Goal: Find specific page/section: Find specific page/section

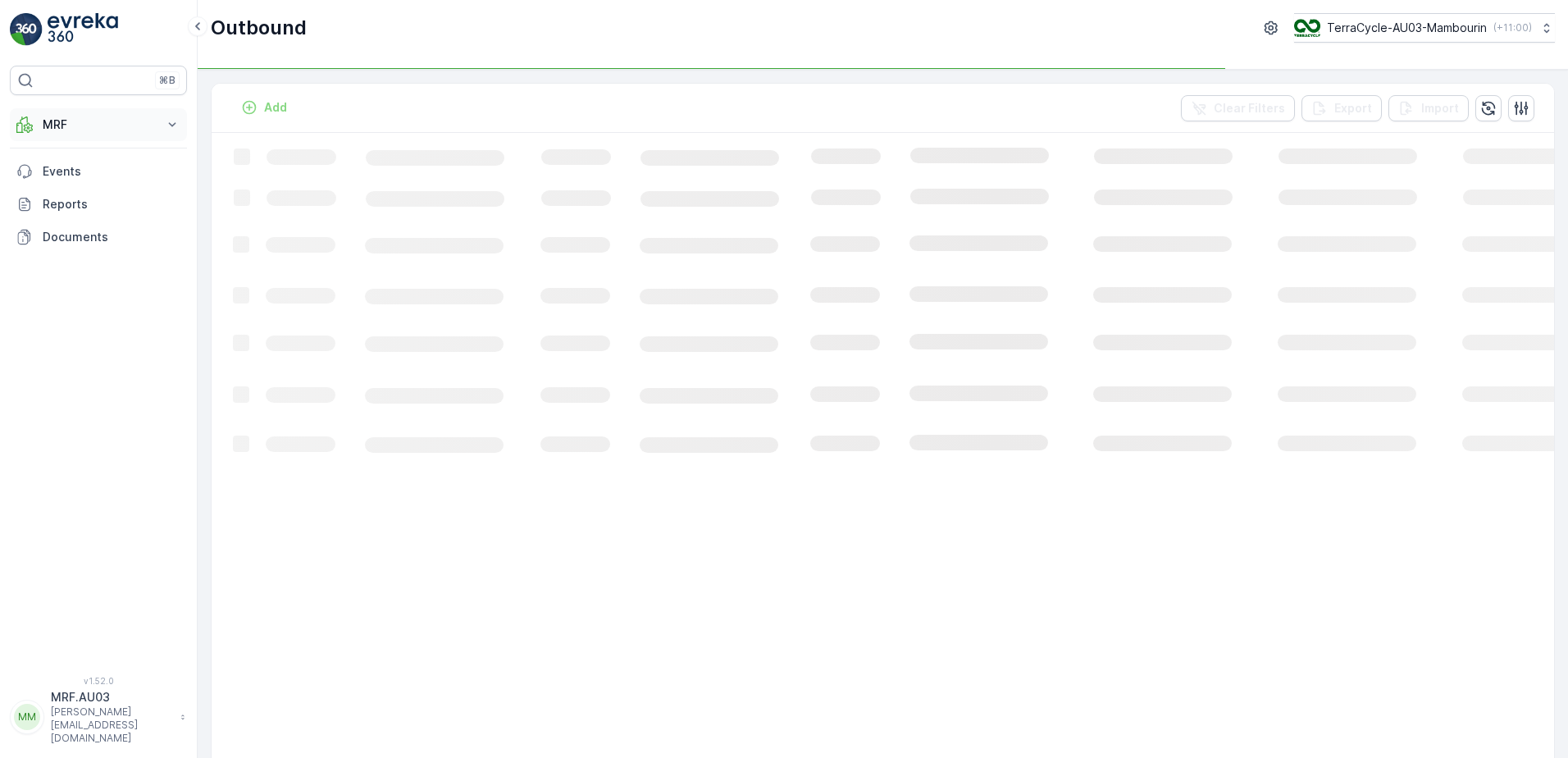
click at [173, 129] on icon at bounding box center [172, 125] width 17 height 17
click at [107, 223] on link "Process" at bounding box center [111, 222] width 152 height 23
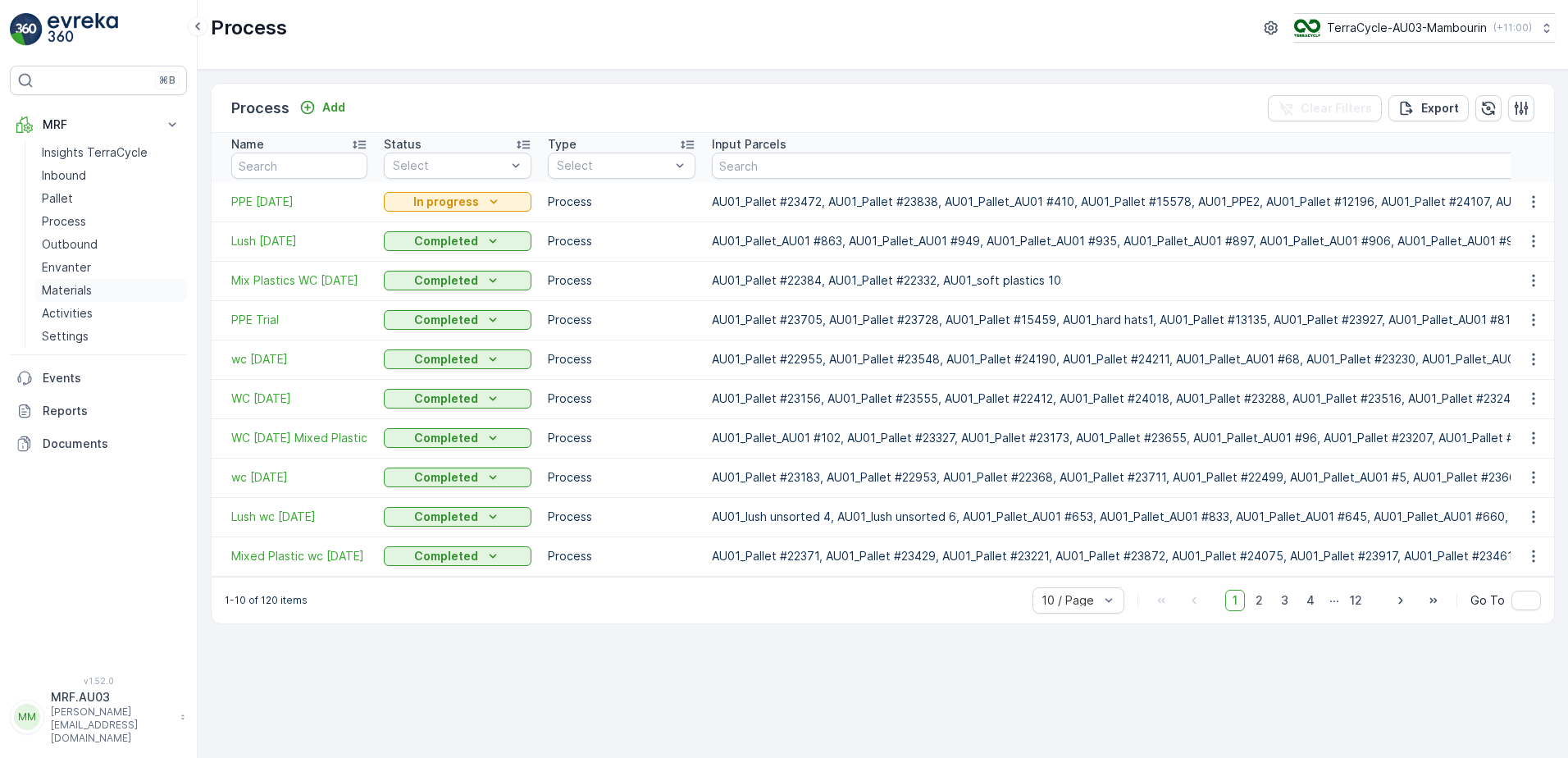
click at [84, 284] on p "Materials" at bounding box center [67, 291] width 50 height 17
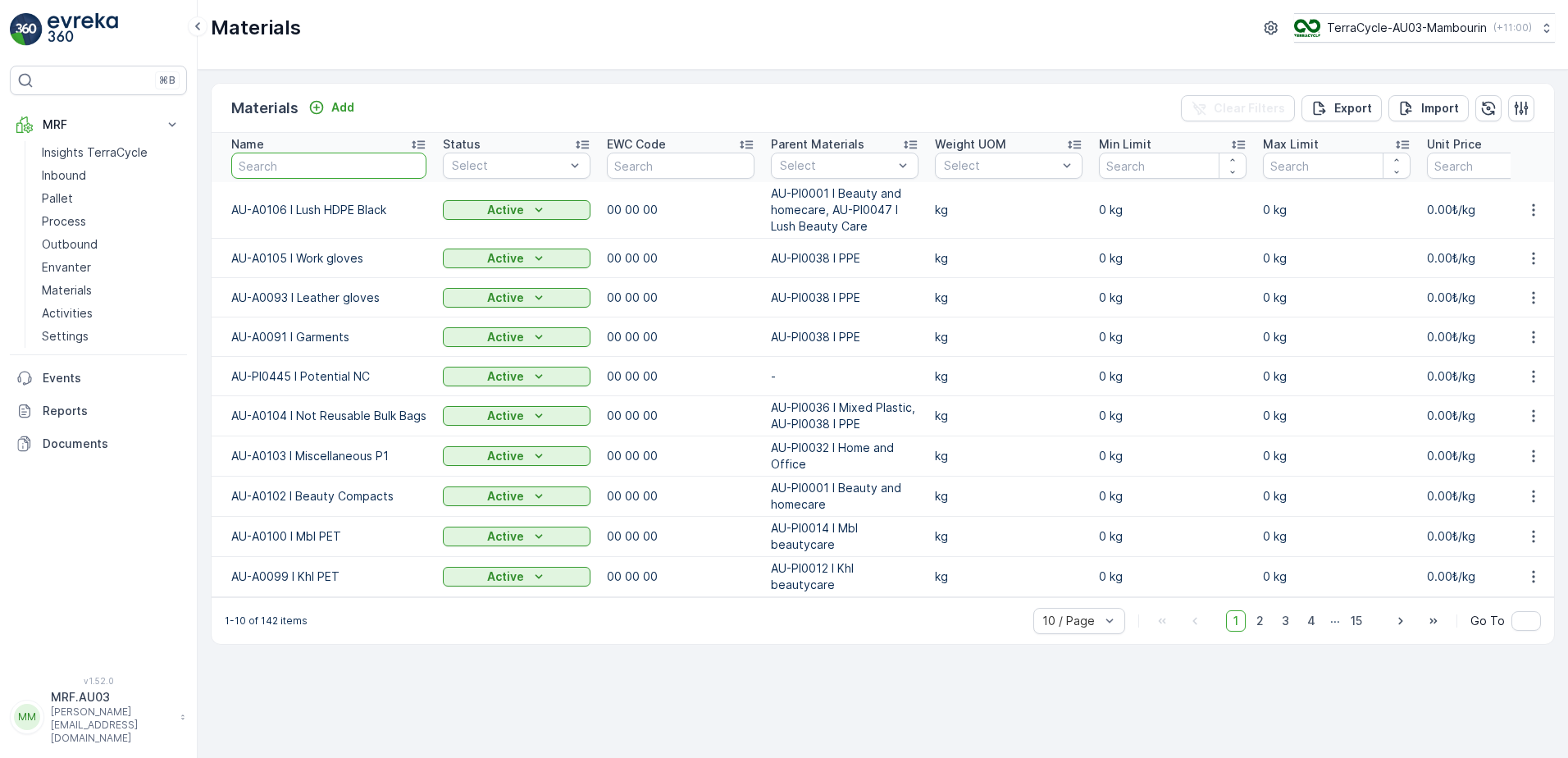
click at [325, 159] on input "text" at bounding box center [329, 165] width 195 height 26
type input "ppe"
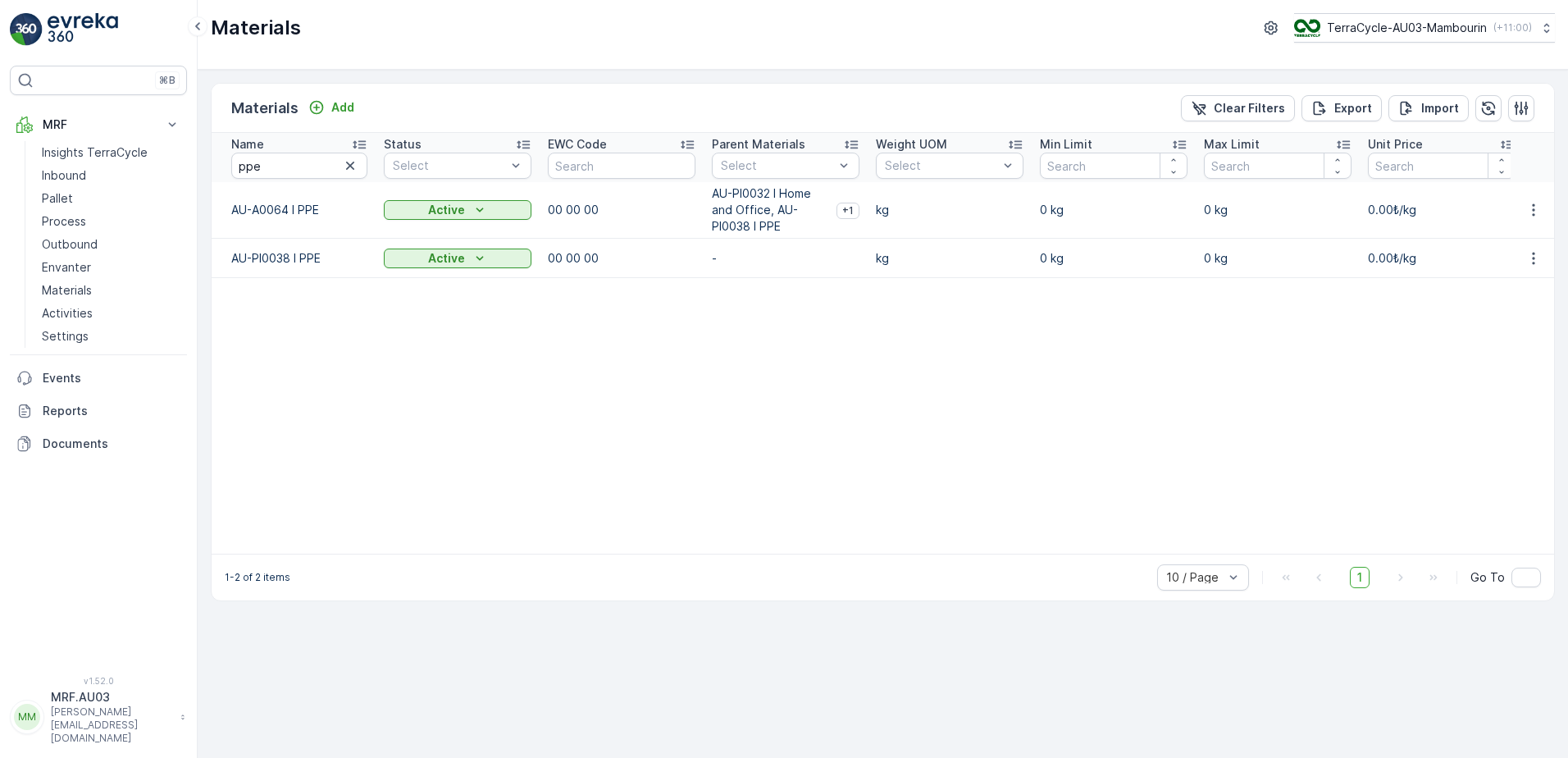
click at [265, 260] on p "AU-PI0038 I PPE" at bounding box center [299, 259] width 136 height 17
click at [69, 196] on p "Pallet" at bounding box center [57, 199] width 31 height 17
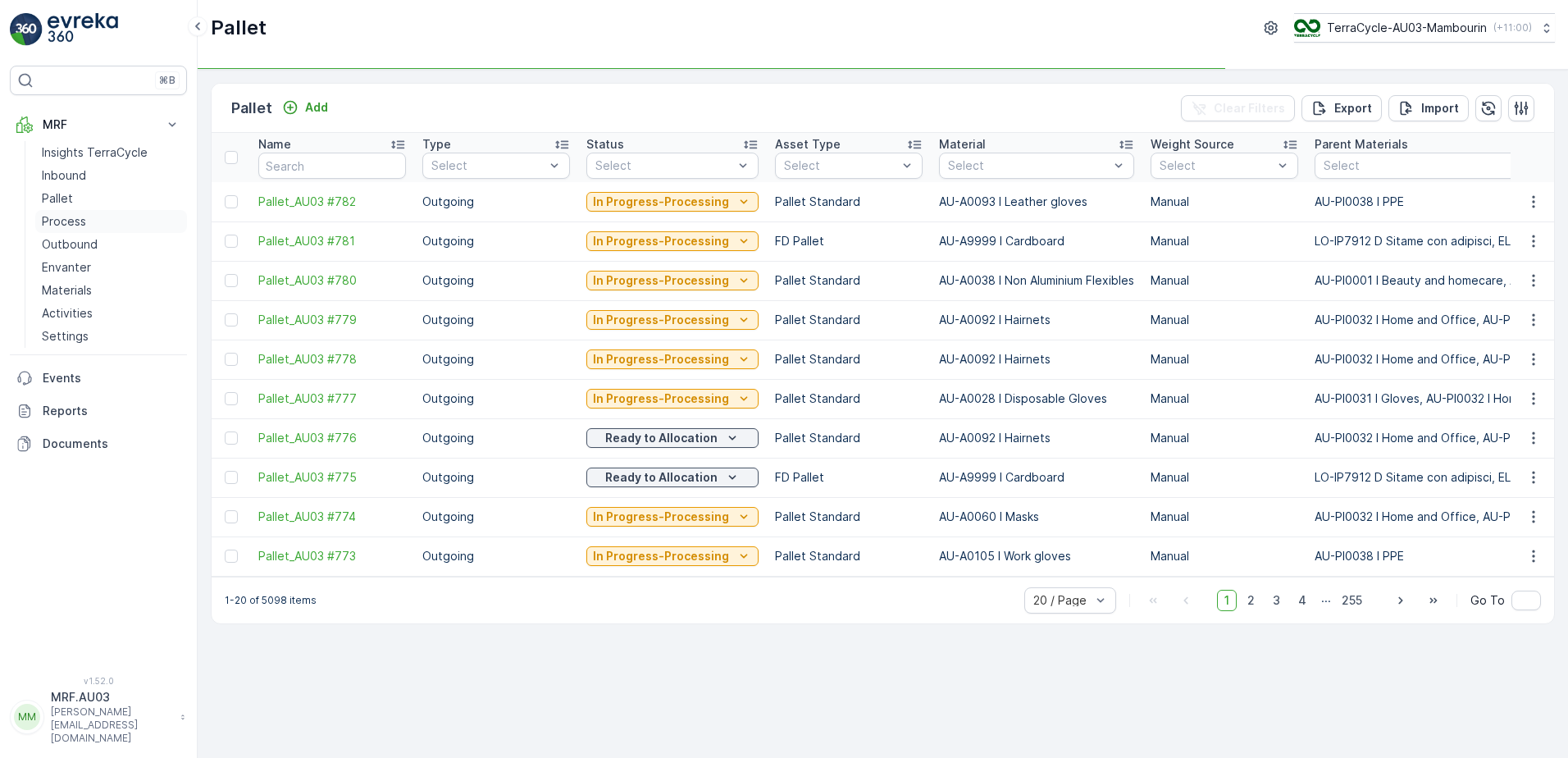
click at [76, 216] on p "Process" at bounding box center [63, 221] width 44 height 17
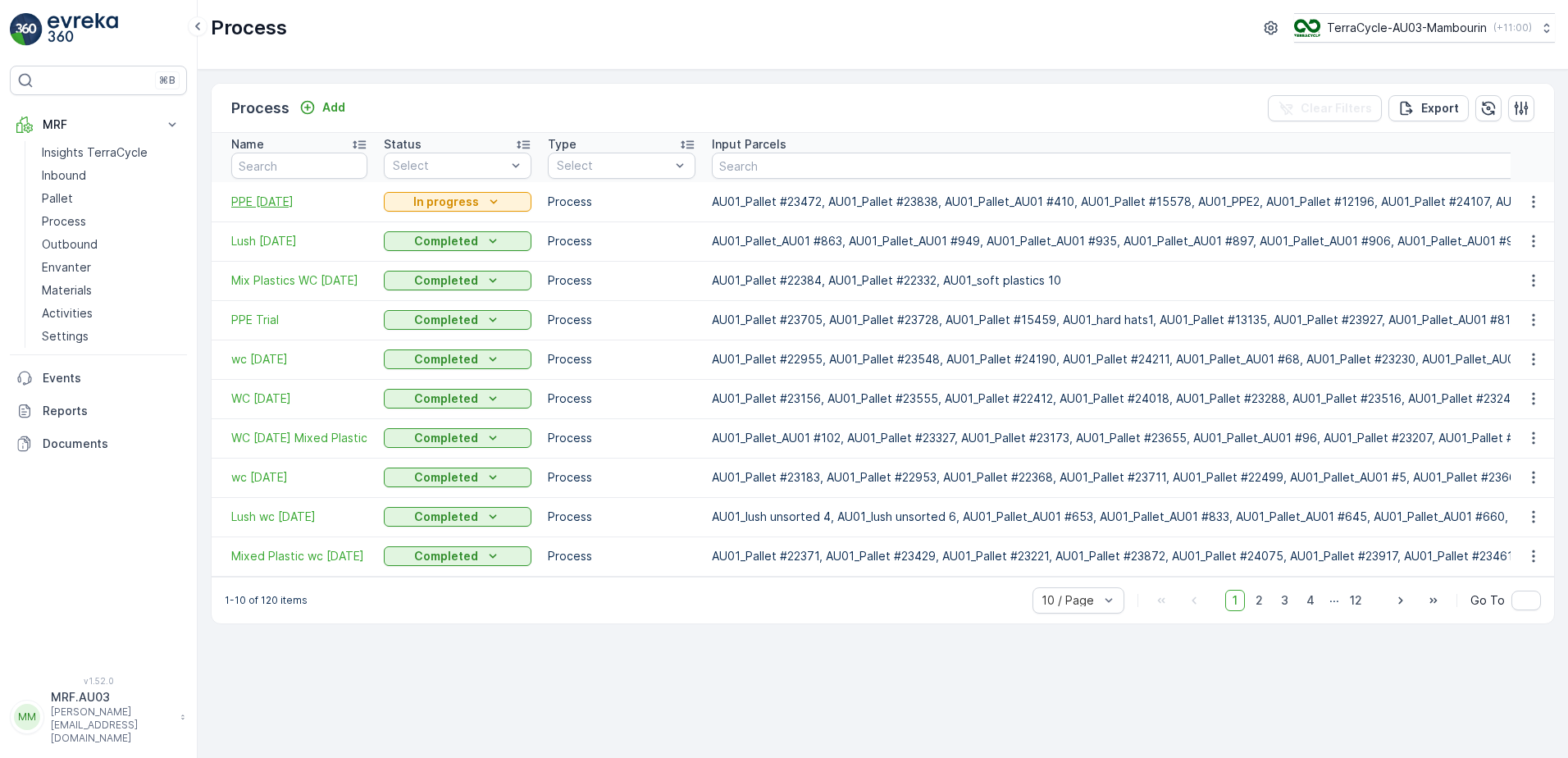
click at [258, 200] on span "PPE [DATE]" at bounding box center [299, 202] width 136 height 17
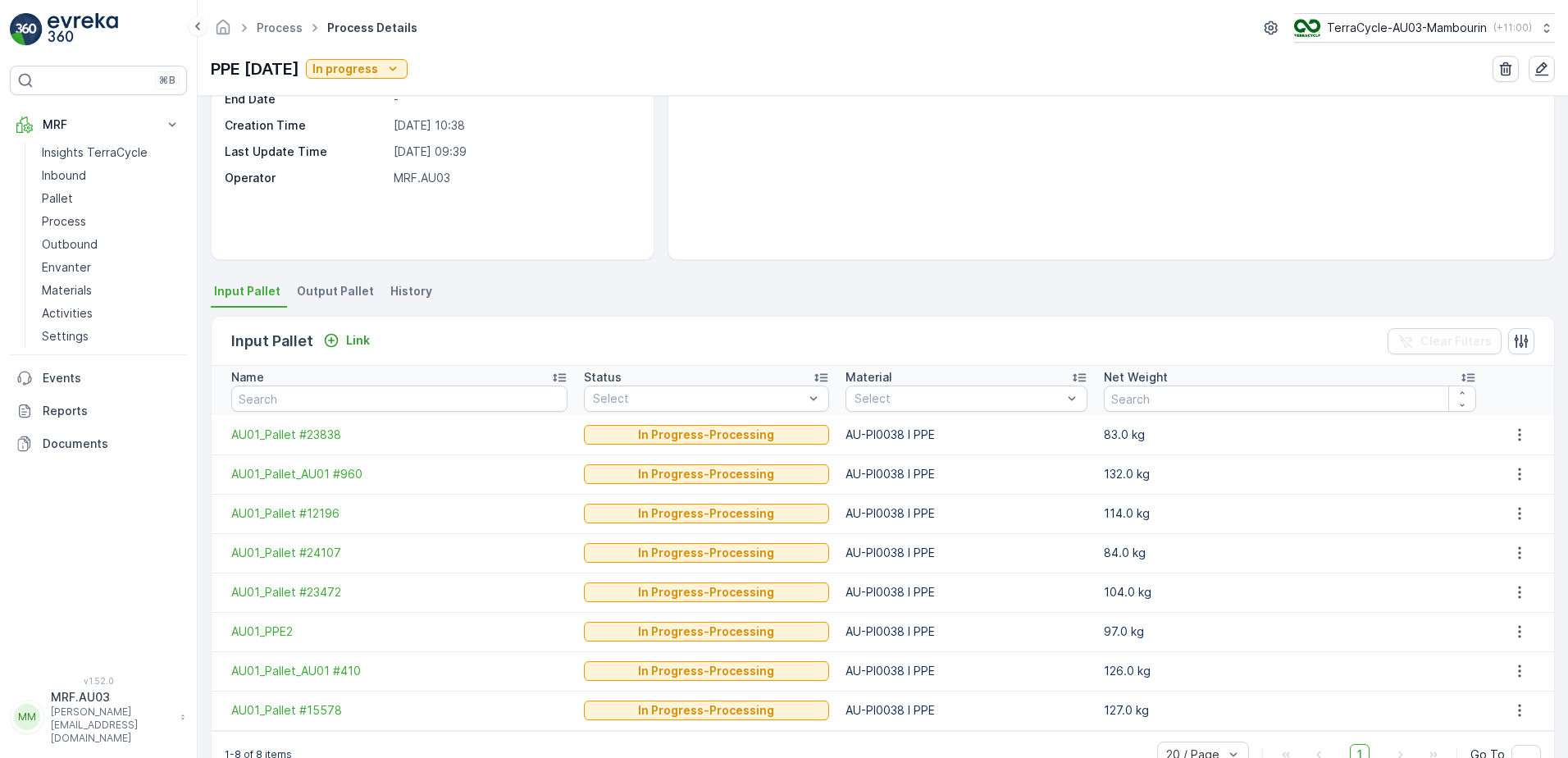
scroll to position [219, 0]
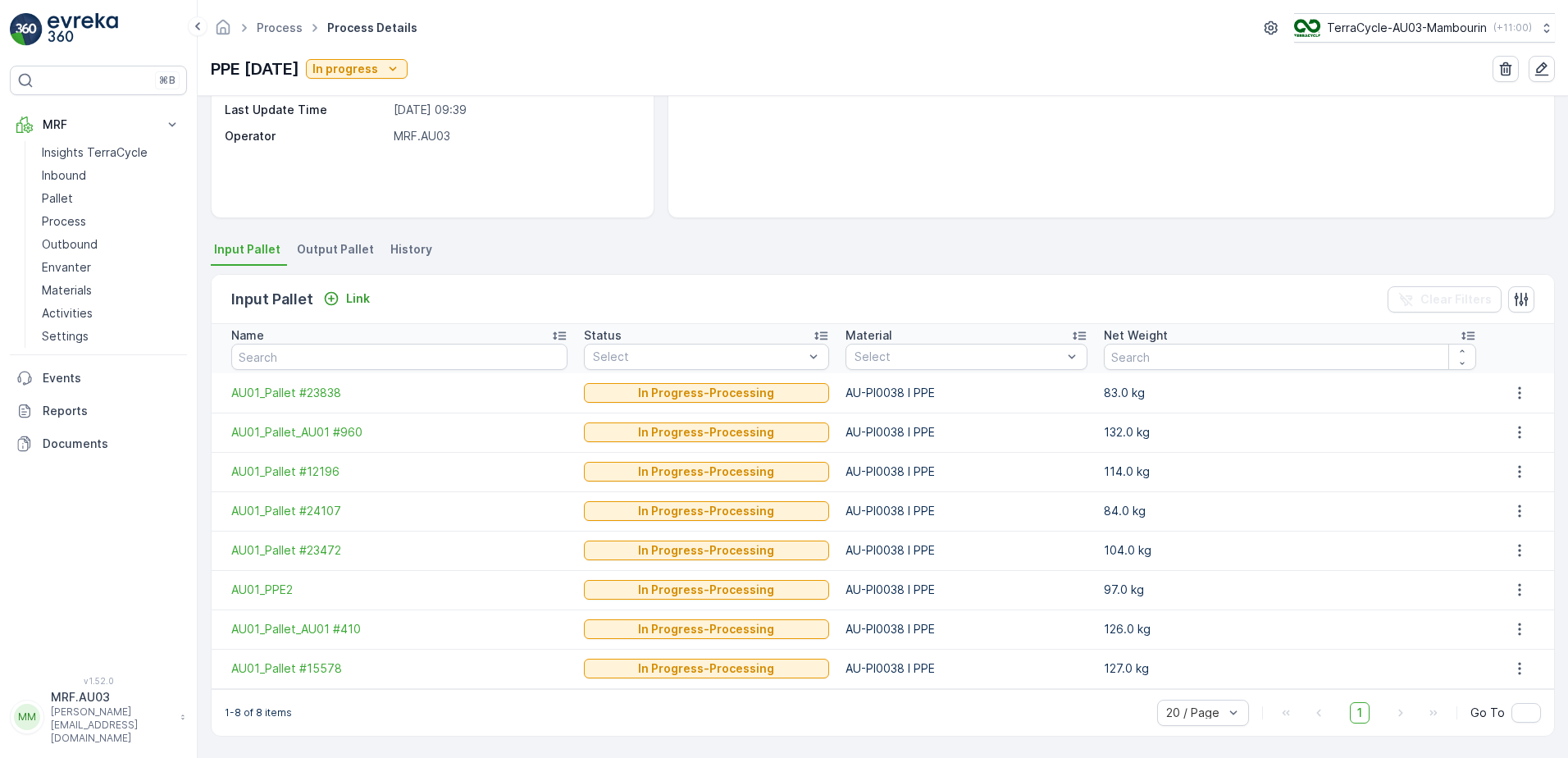
click at [328, 253] on span "Output Pallet" at bounding box center [335, 250] width 77 height 17
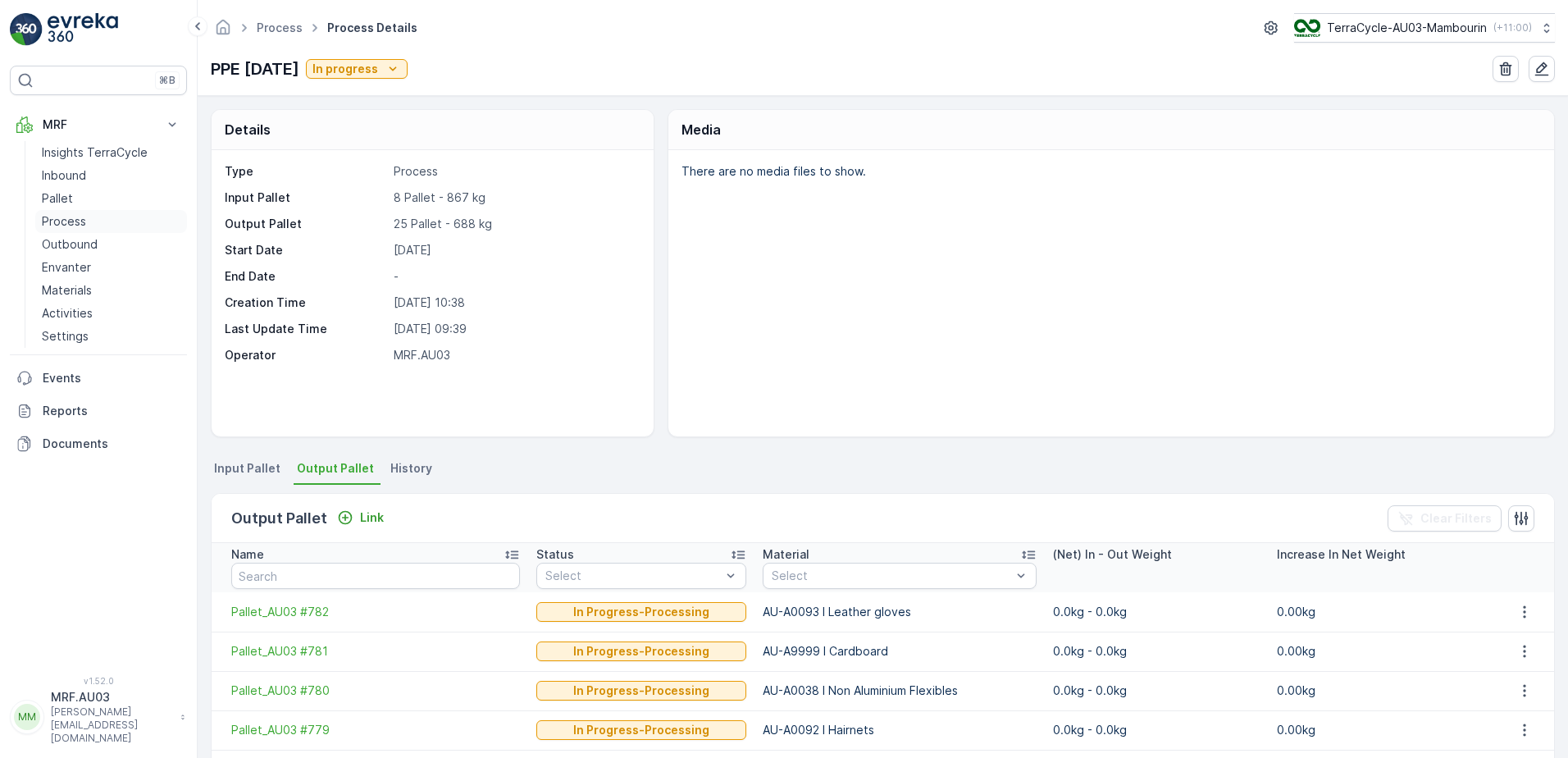
click at [73, 228] on p "Process" at bounding box center [63, 221] width 44 height 17
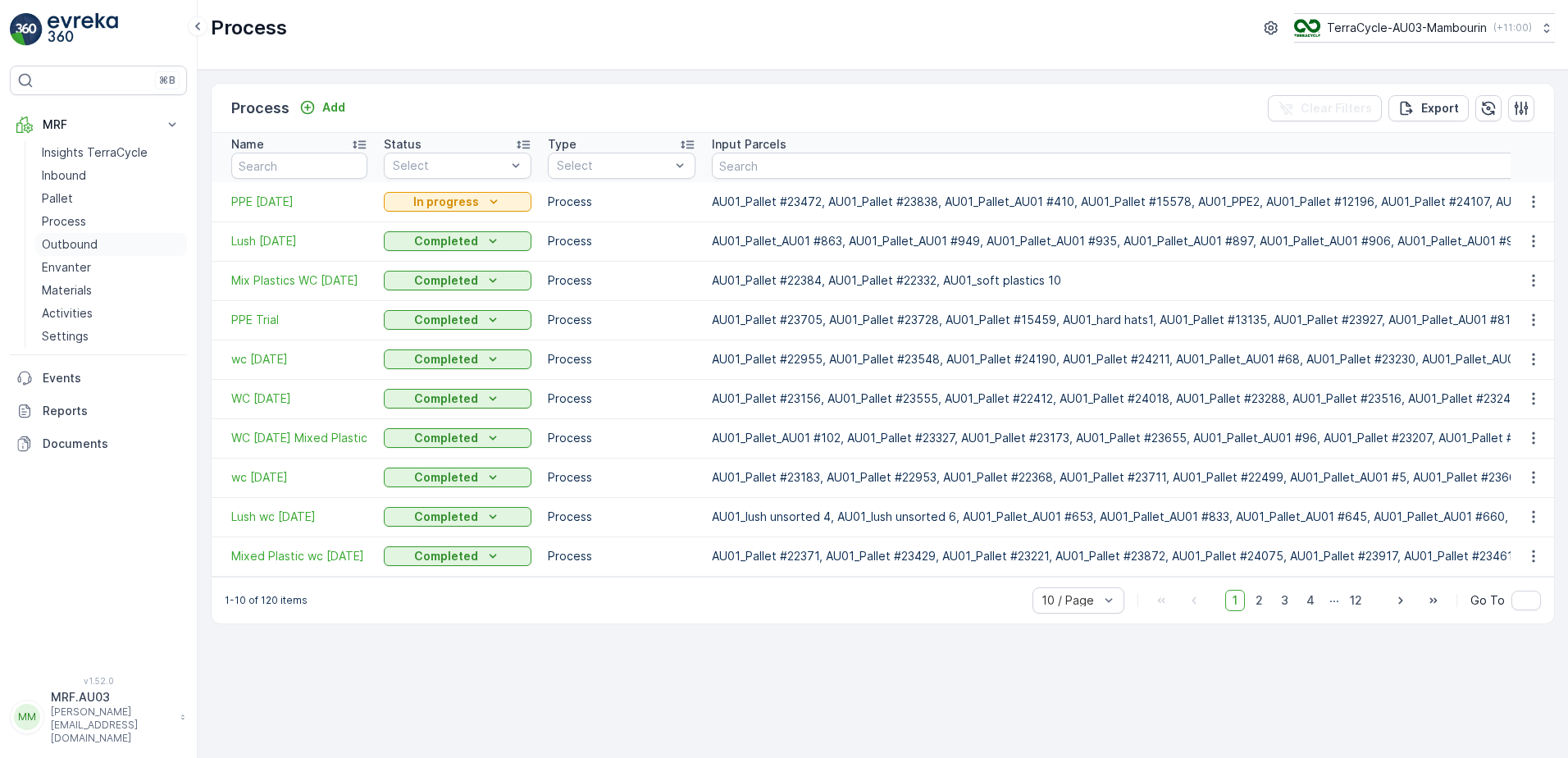
click at [68, 244] on p "Outbound" at bounding box center [69, 245] width 56 height 17
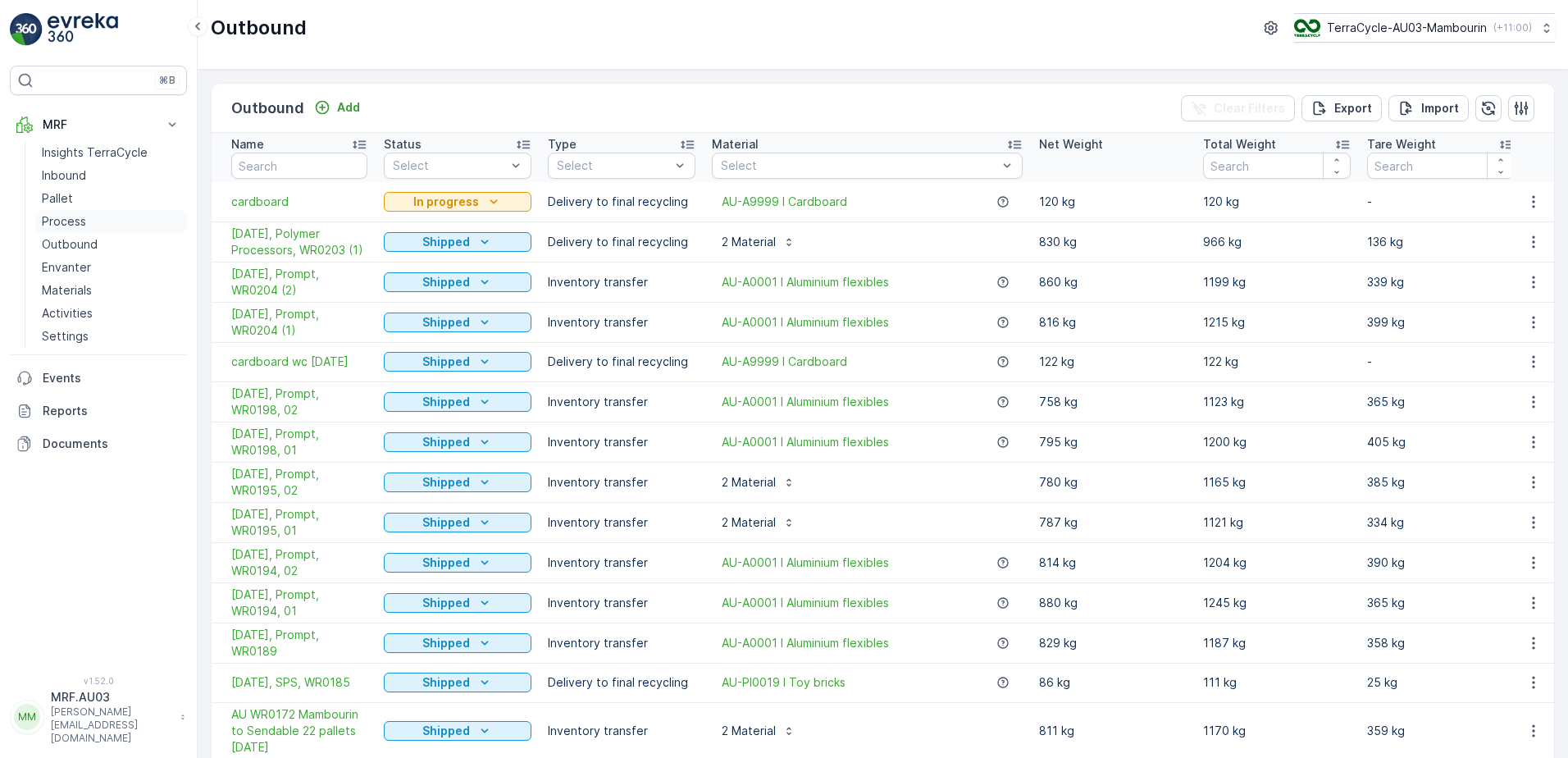
click at [71, 229] on p "Process" at bounding box center [63, 221] width 44 height 17
